Goal: Navigation & Orientation: Understand site structure

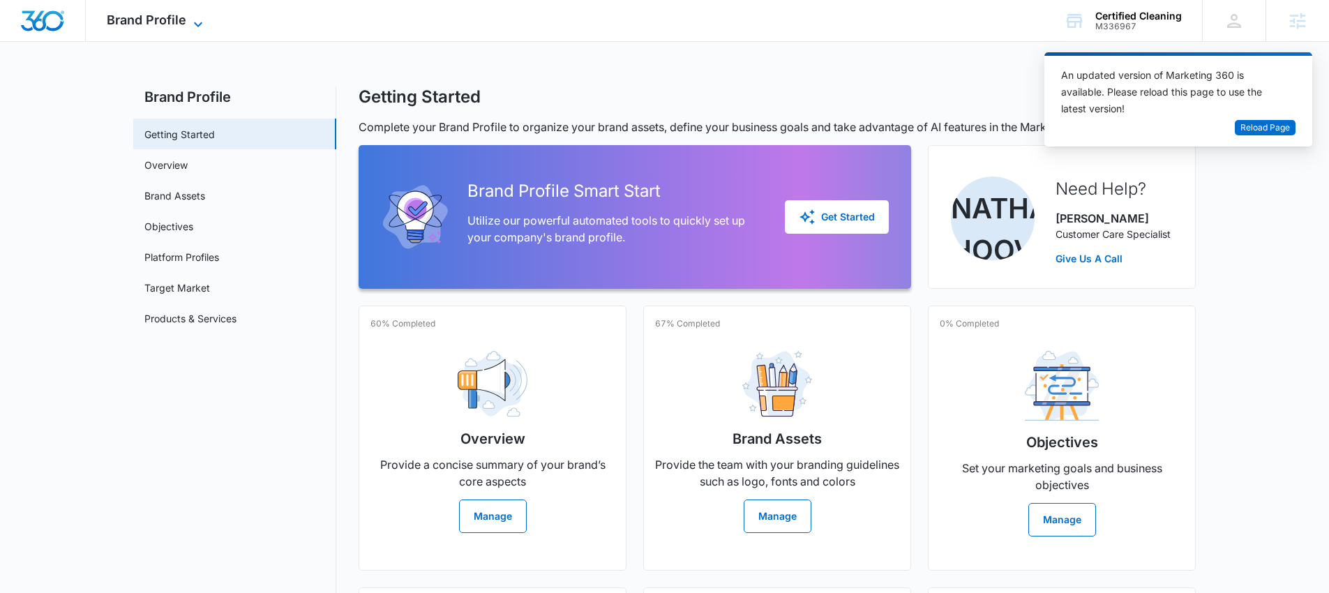
click at [173, 18] on span "Brand Profile" at bounding box center [147, 20] width 80 height 15
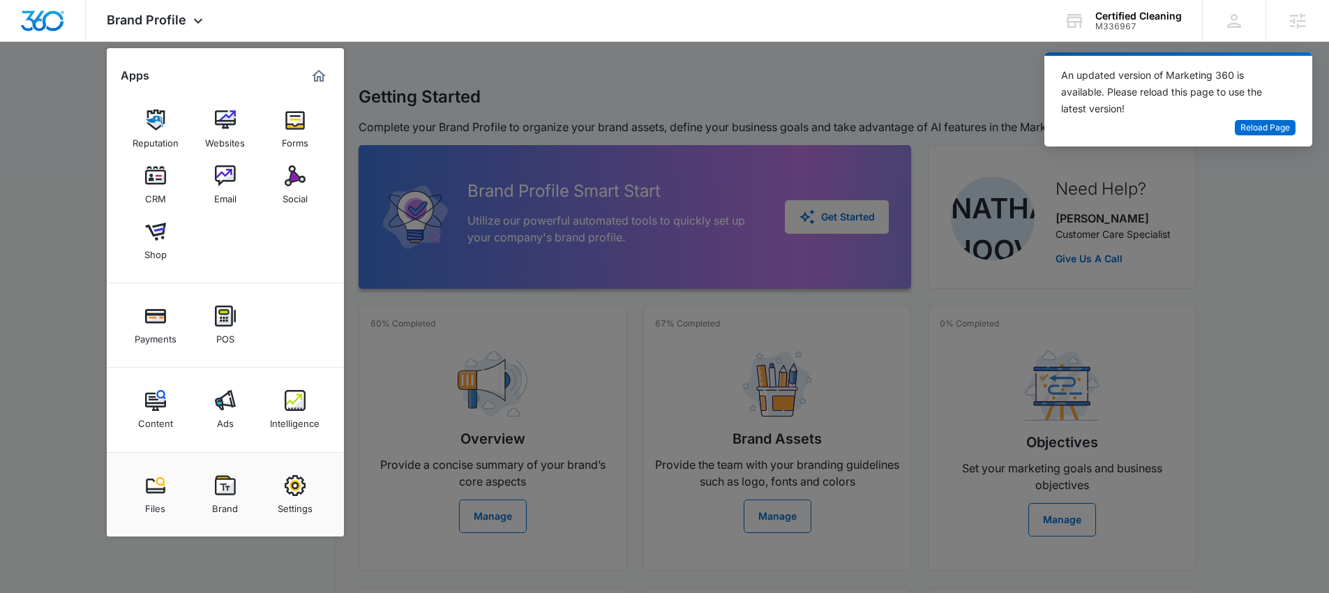
click at [651, 61] on div at bounding box center [664, 296] width 1329 height 593
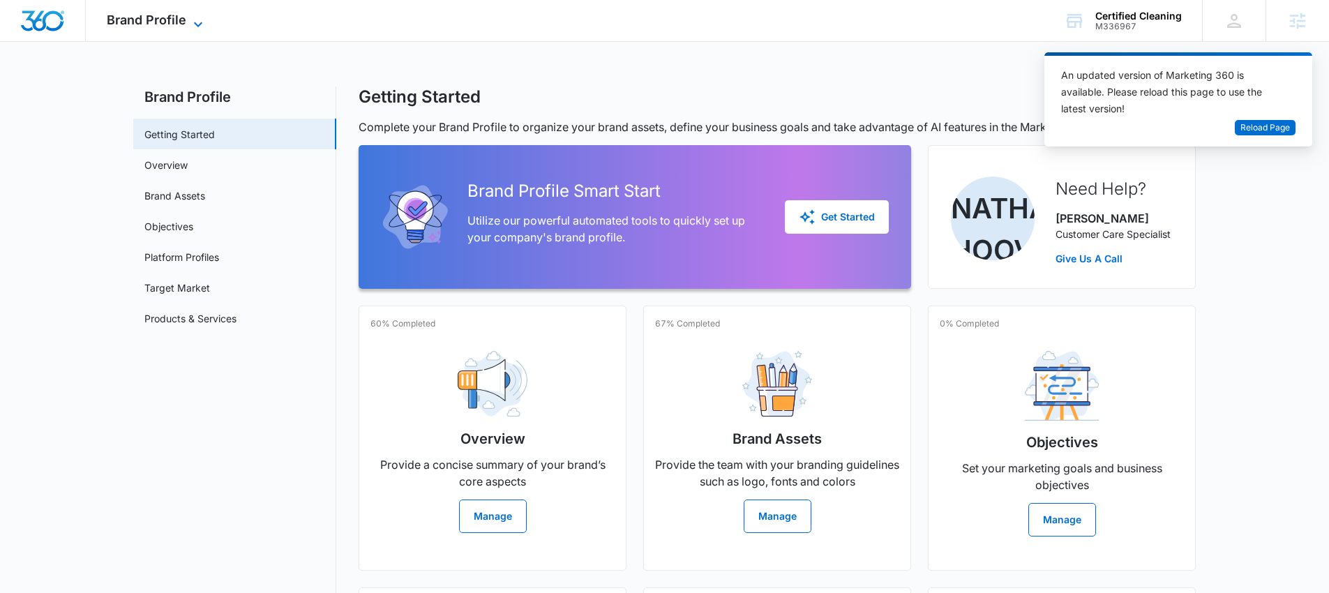
click at [160, 15] on span "Brand Profile" at bounding box center [147, 20] width 80 height 15
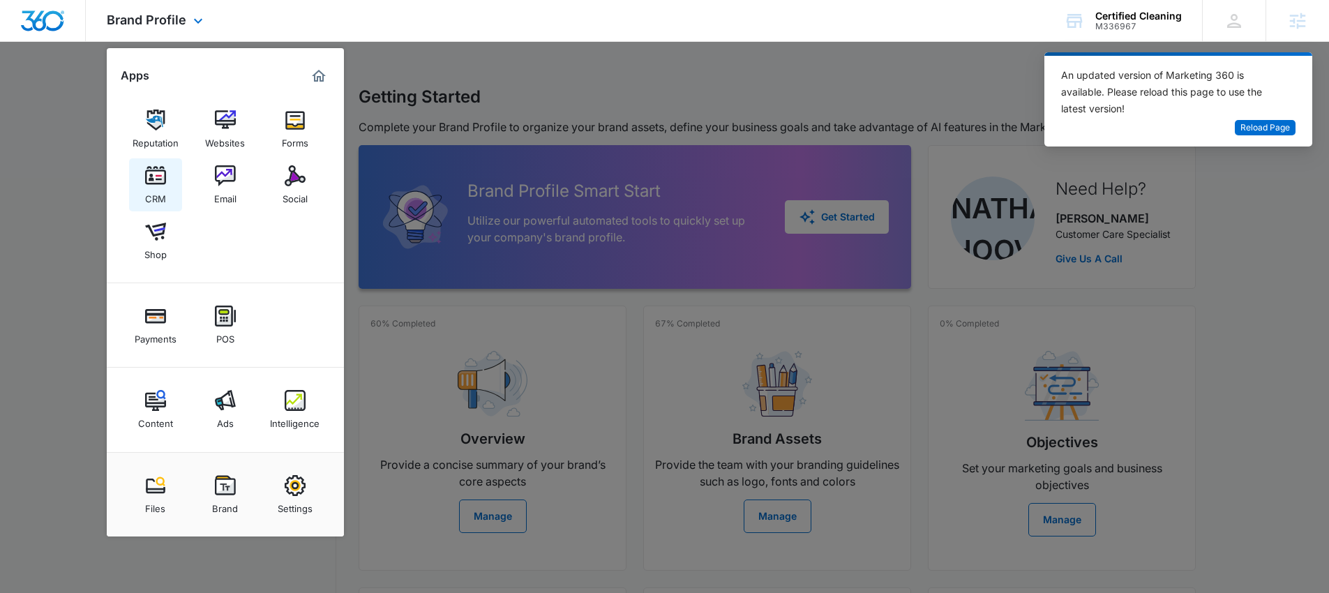
click at [154, 180] on img at bounding box center [155, 175] width 21 height 21
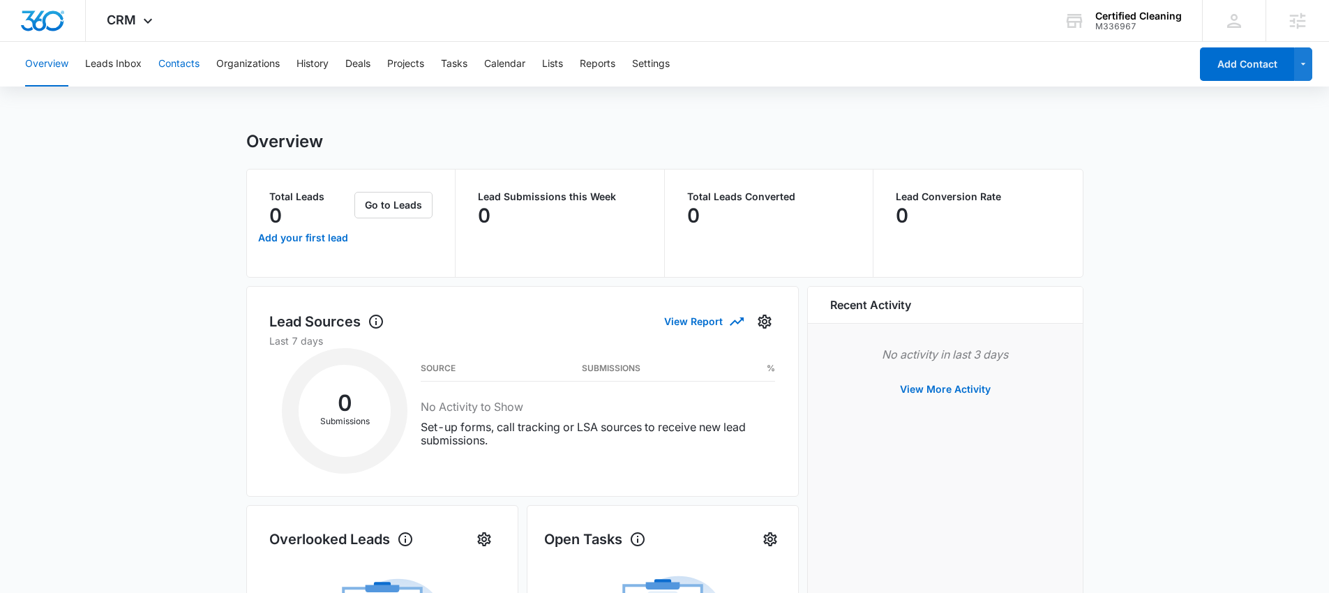
click at [178, 63] on button "Contacts" at bounding box center [178, 64] width 41 height 45
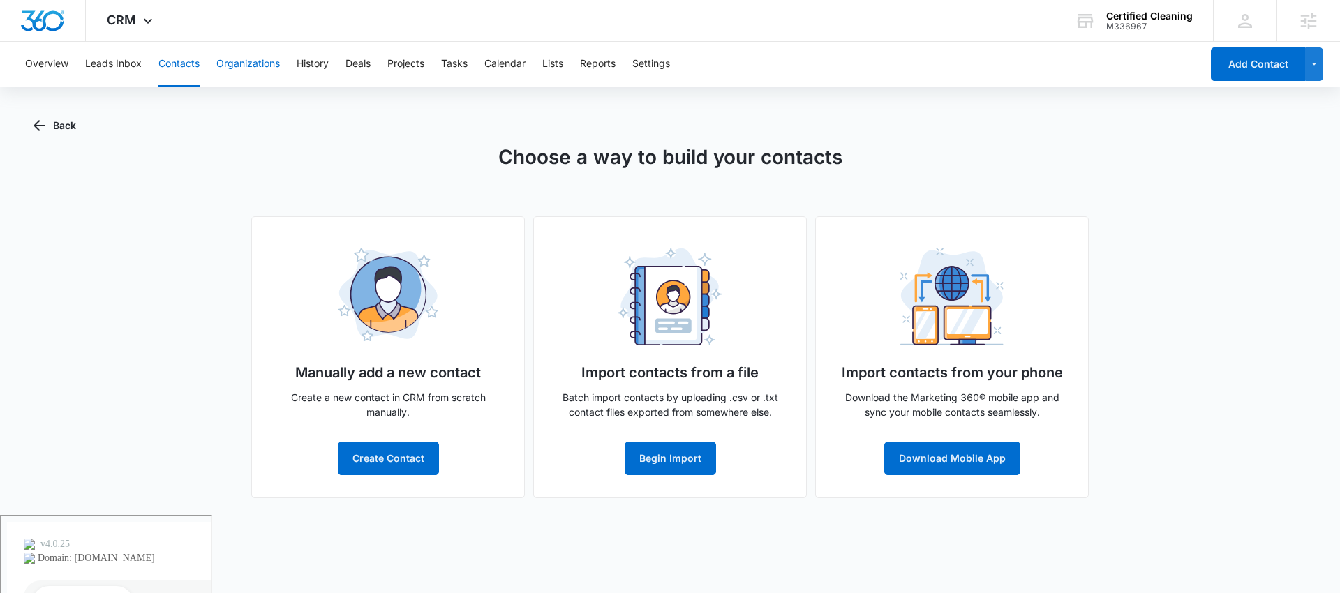
click at [269, 64] on button "Organizations" at bounding box center [247, 64] width 63 height 45
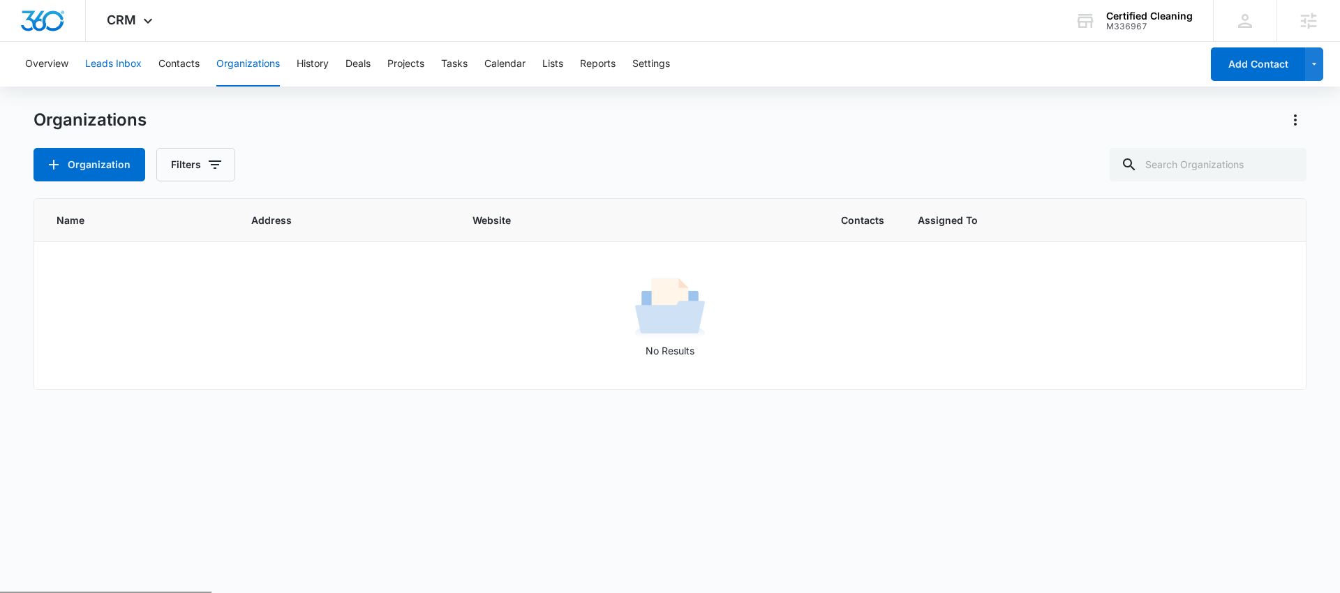
click at [104, 63] on button "Leads Inbox" at bounding box center [113, 64] width 57 height 45
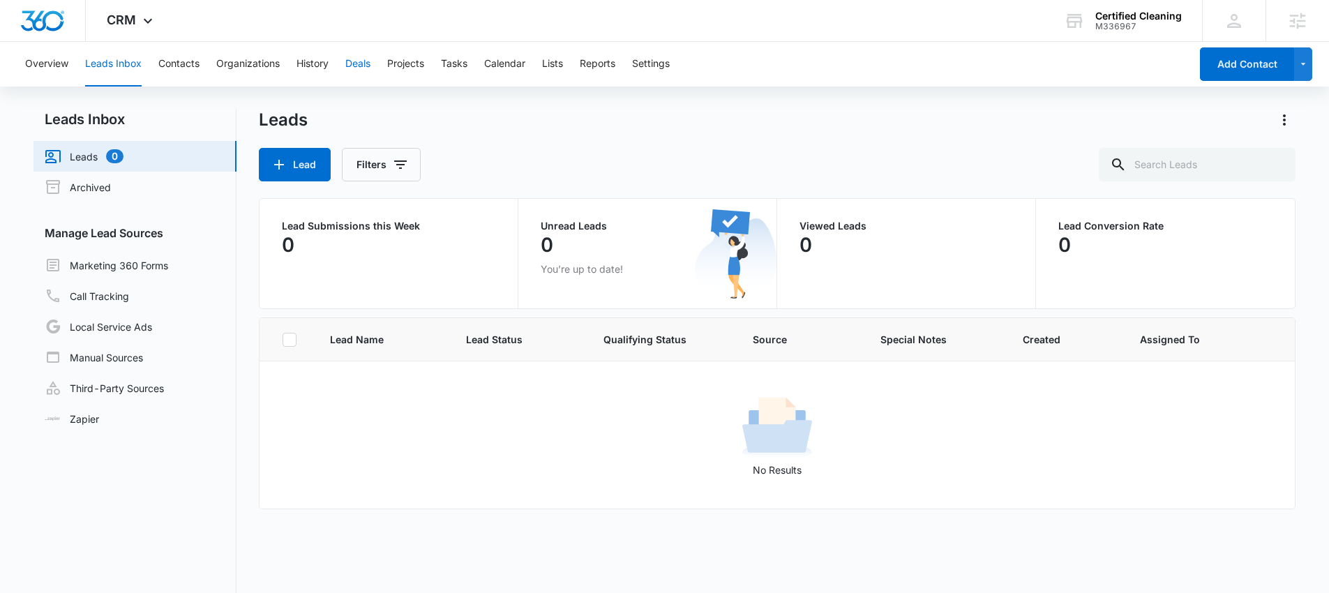
click at [350, 62] on button "Deals" at bounding box center [357, 64] width 25 height 45
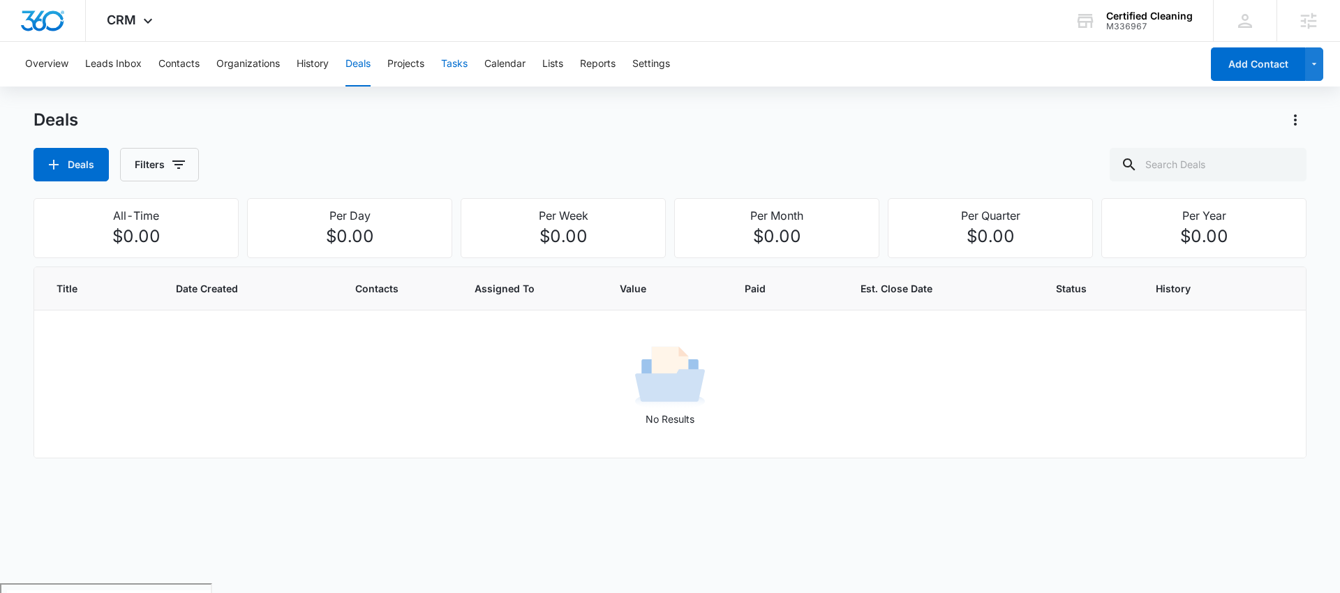
click at [451, 66] on button "Tasks" at bounding box center [454, 64] width 27 height 45
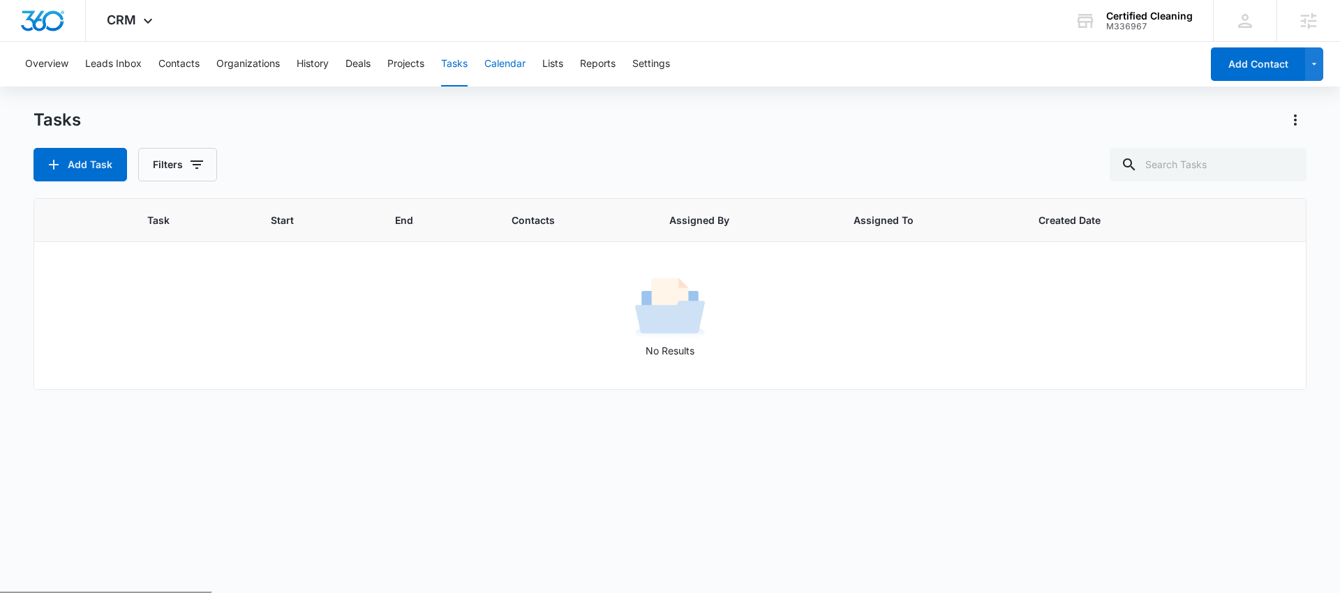
click at [511, 64] on button "Calendar" at bounding box center [504, 64] width 41 height 45
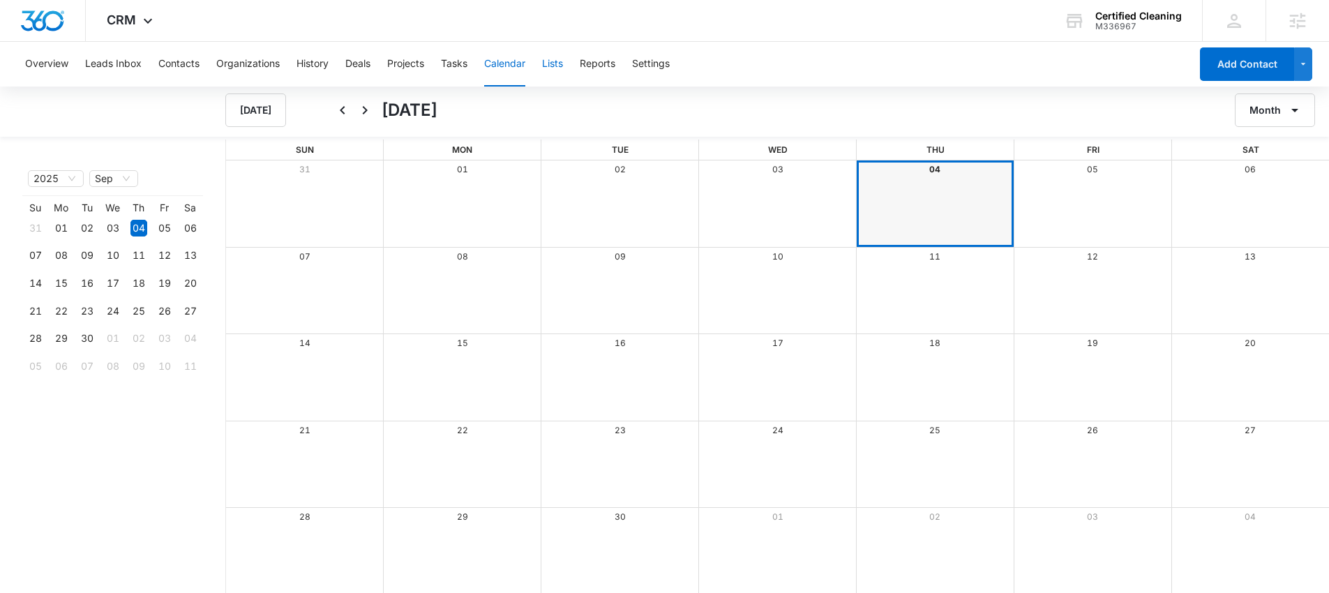
click at [555, 59] on button "Lists" at bounding box center [552, 64] width 21 height 45
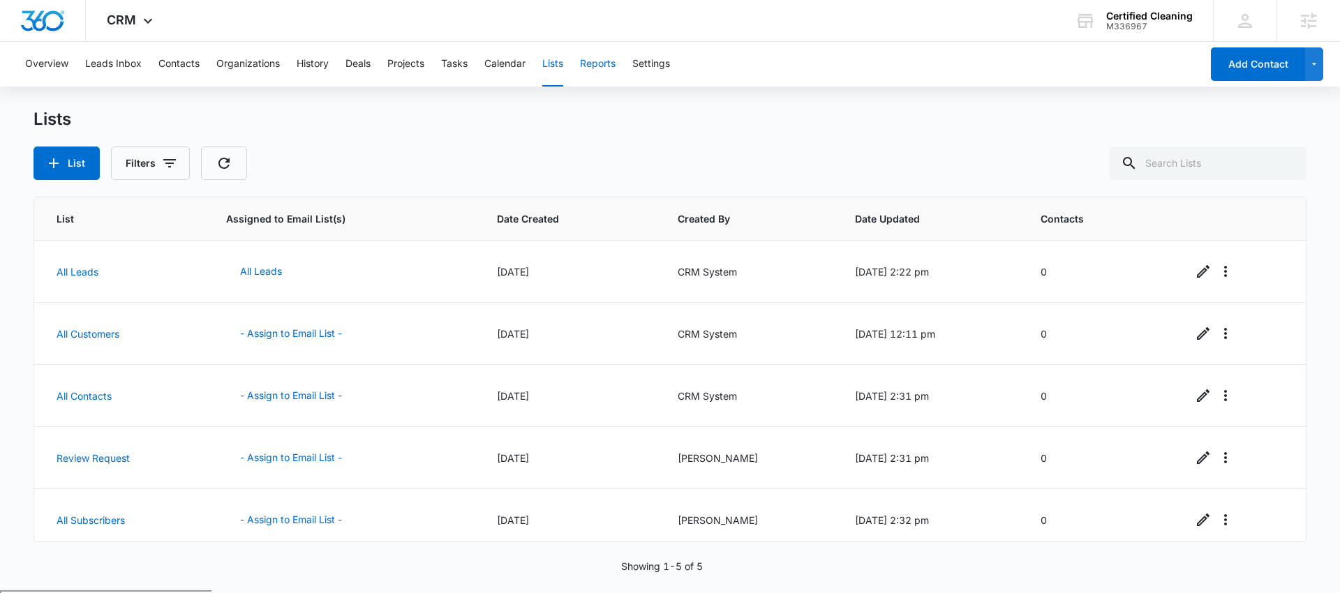
click at [609, 68] on button "Reports" at bounding box center [598, 64] width 36 height 45
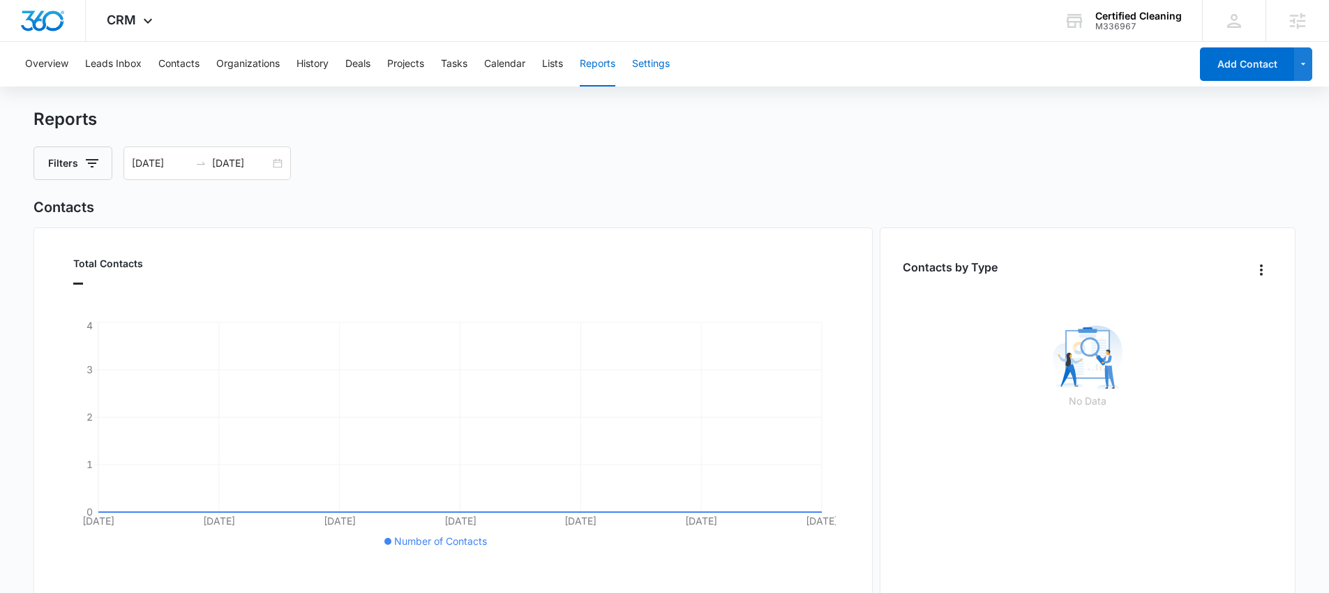
click at [661, 62] on button "Settings" at bounding box center [651, 64] width 38 height 45
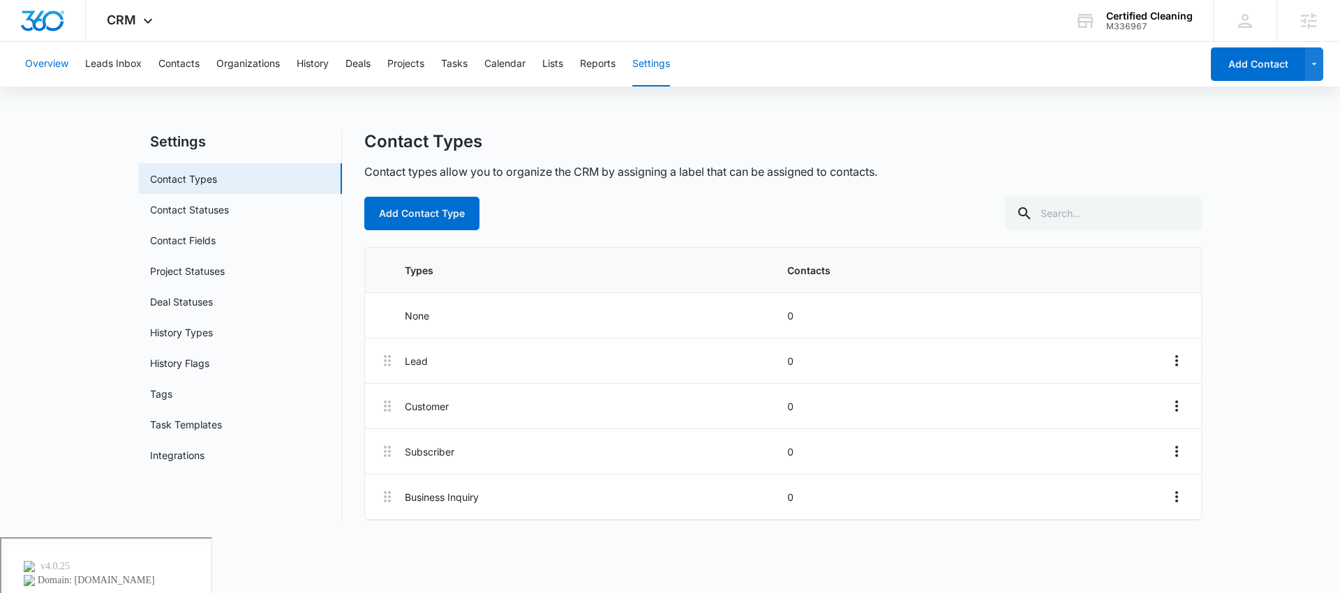
click at [47, 66] on button "Overview" at bounding box center [46, 64] width 43 height 45
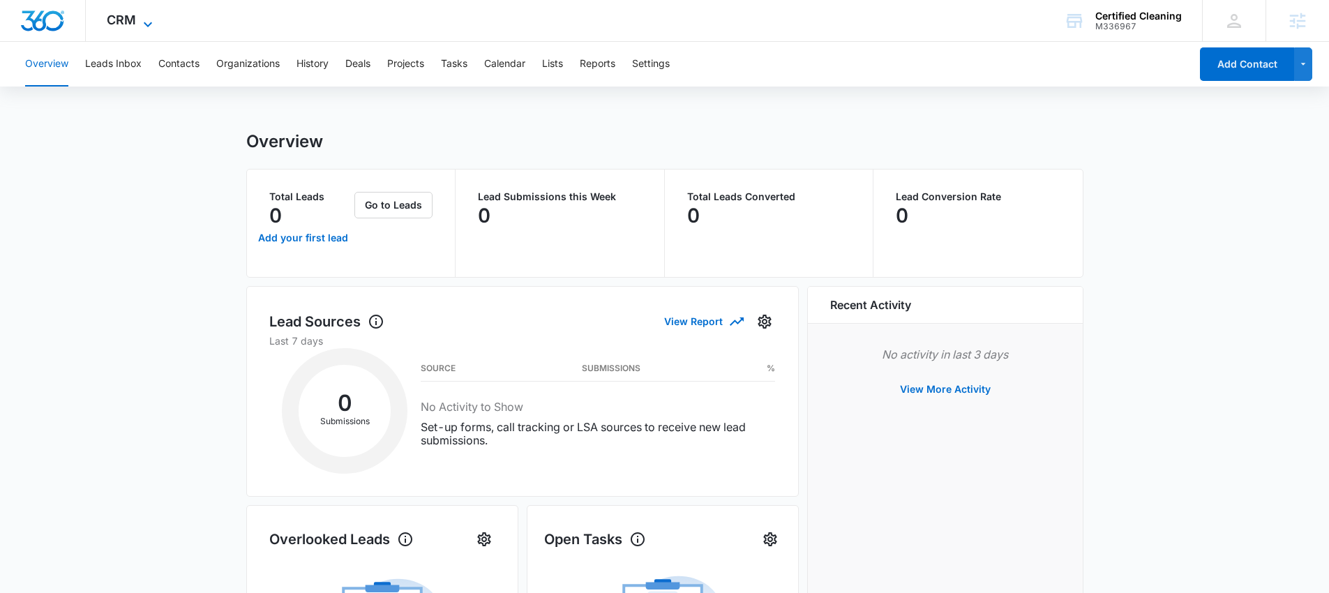
click at [130, 17] on span "CRM" at bounding box center [121, 20] width 29 height 15
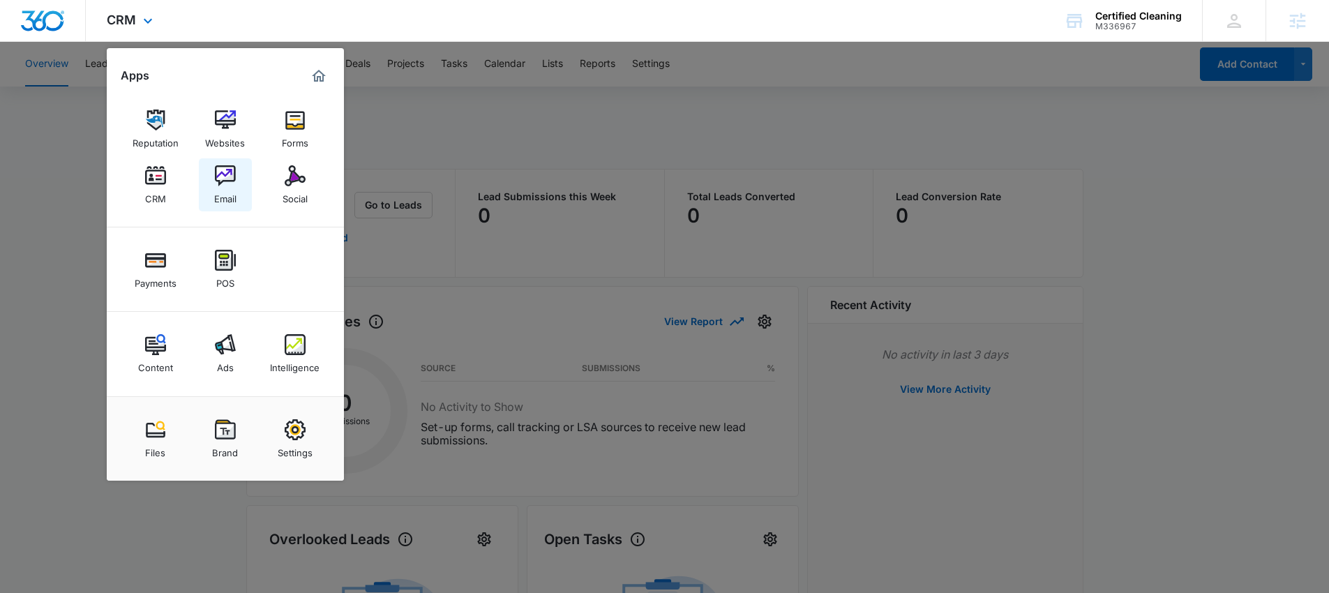
click at [223, 179] on img at bounding box center [225, 175] width 21 height 21
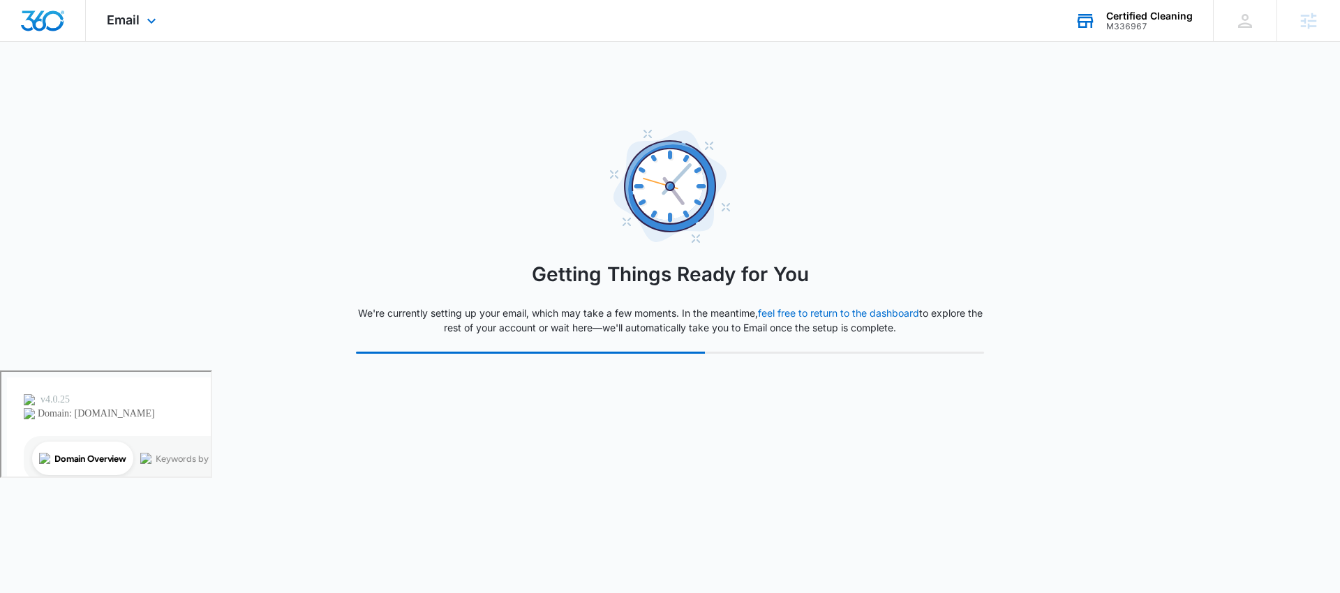
click at [1128, 22] on div "M336967" at bounding box center [1149, 27] width 87 height 10
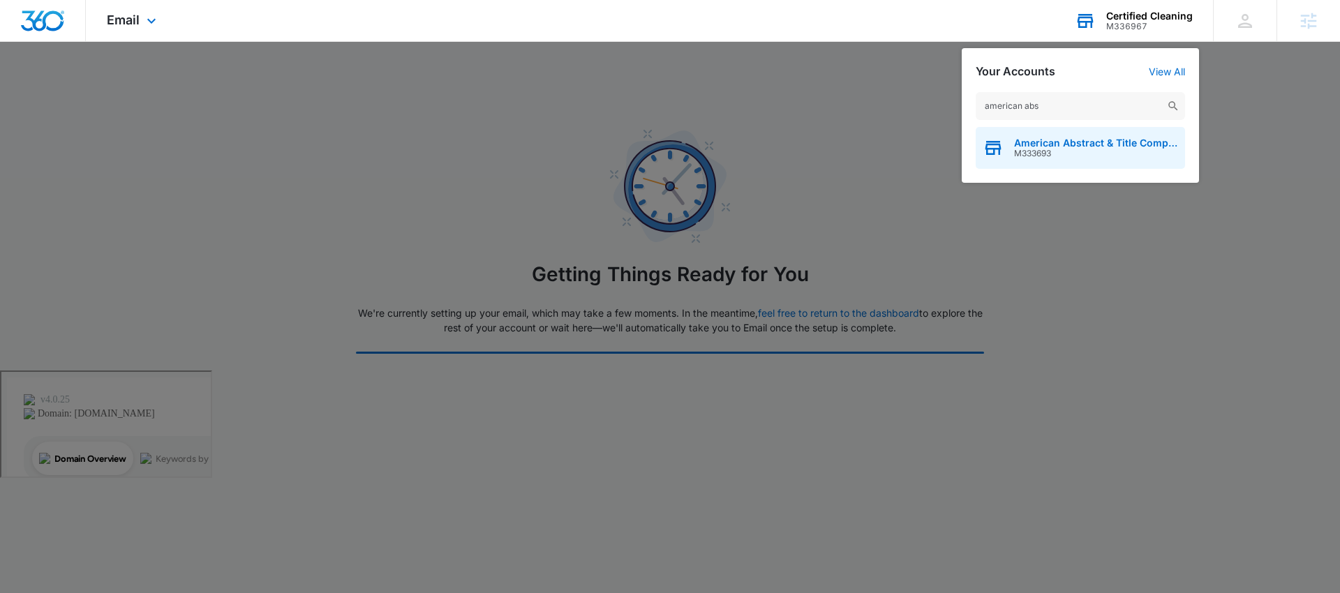
type input "american abs"
click at [1061, 140] on span "American Abstract & Title Company" at bounding box center [1096, 142] width 164 height 11
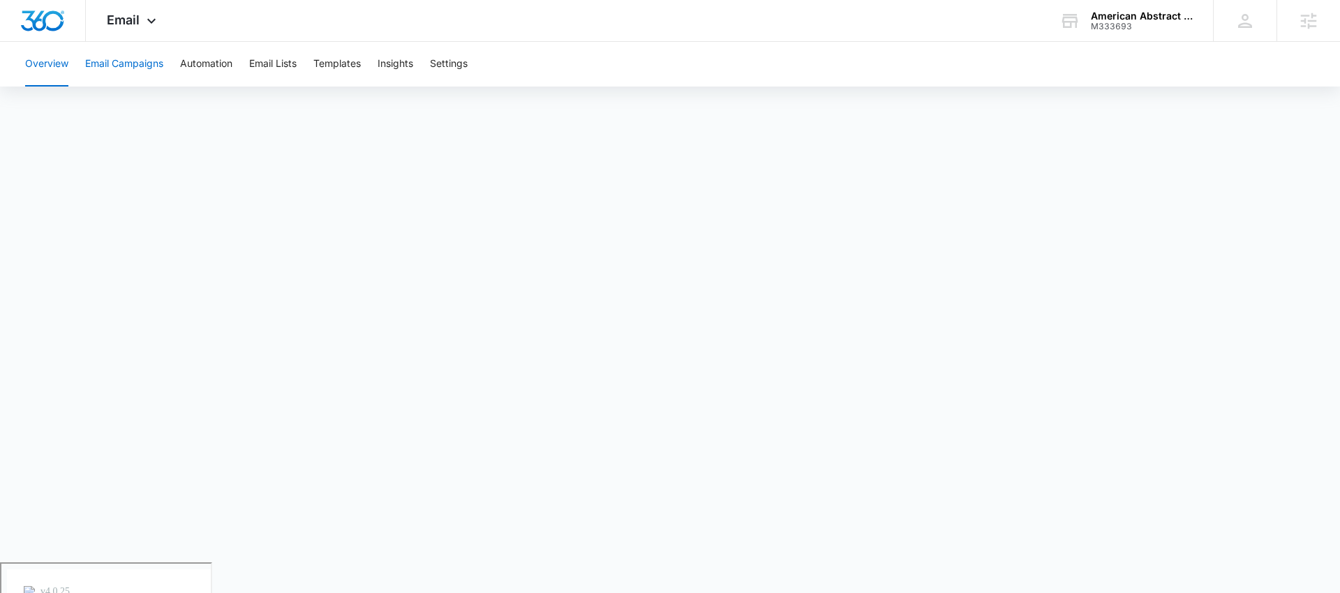
click at [135, 68] on button "Email Campaigns" at bounding box center [124, 64] width 78 height 45
click at [344, 64] on button "Templates" at bounding box center [336, 64] width 47 height 45
click at [278, 61] on button "Email Lists" at bounding box center [272, 64] width 47 height 45
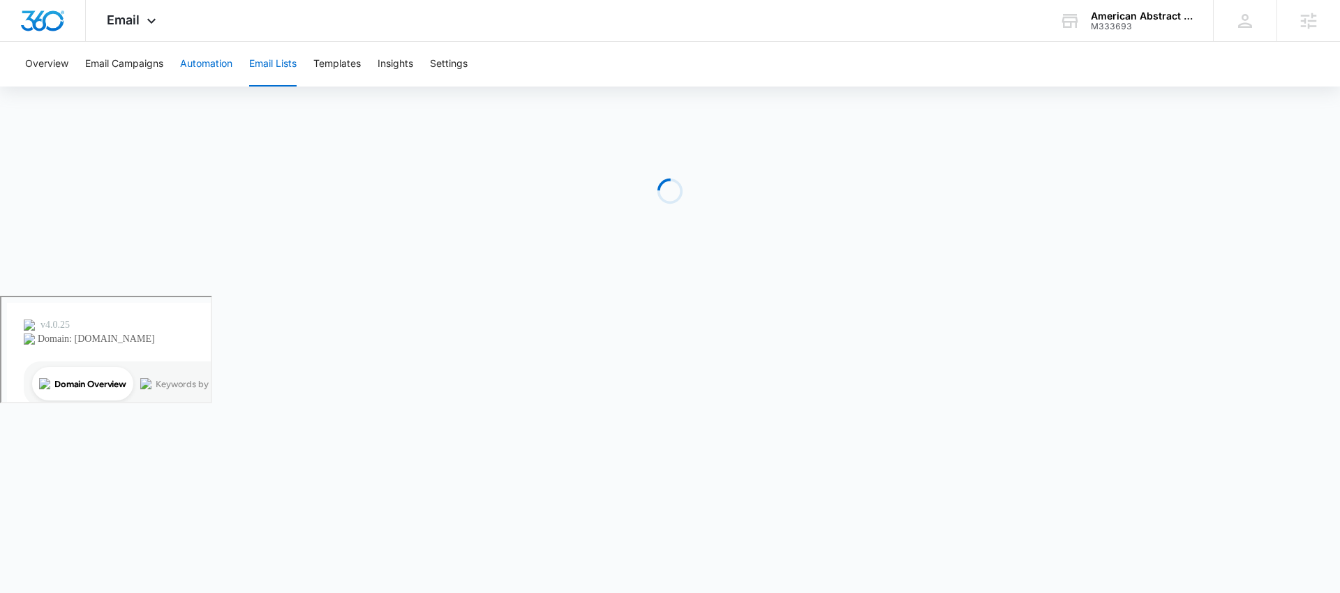
click at [211, 64] on button "Automation" at bounding box center [206, 64] width 52 height 45
click at [151, 20] on icon at bounding box center [151, 24] width 17 height 17
